Goal: Information Seeking & Learning: Find specific fact

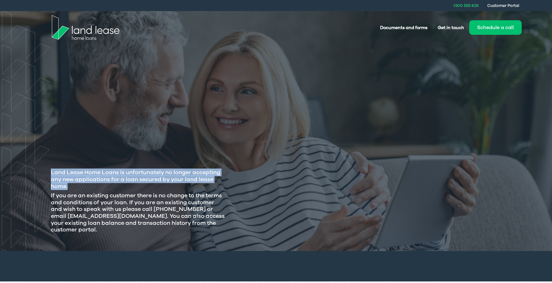
drag, startPoint x: 51, startPoint y: 176, endPoint x: 94, endPoint y: 180, distance: 42.6
click at [71, 189] on h3 "Land Lease Home Loans is unfortunately no longer accepting any new applications…" at bounding box center [138, 179] width 174 height 21
drag, startPoint x: 52, startPoint y: 176, endPoint x: 90, endPoint y: 178, distance: 37.7
click at [179, 189] on h3 "Land Lease Home Loans is unfortunately no longer accepting any new applications…" at bounding box center [138, 179] width 174 height 21
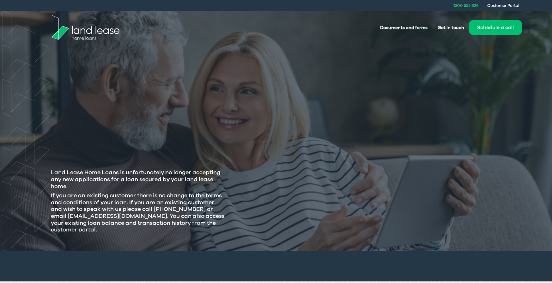
click at [76, 177] on h3 "Land Lease Home Loans is unfortunately no longer accepting any new applications…" at bounding box center [138, 179] width 174 height 21
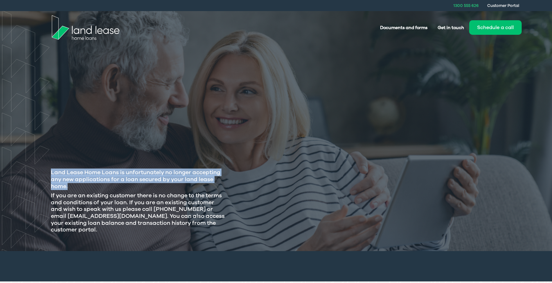
drag, startPoint x: 50, startPoint y: 175, endPoint x: 70, endPoint y: 189, distance: 25.1
click at [70, 190] on div "Land Lease Home Loans is unfortunately no longer accepting any new applications…" at bounding box center [138, 200] width 184 height 69
copy h3 "Land Lease Home Loans is unfortunately no longer accepting any new applications…"
